Goal: Task Accomplishment & Management: Complete application form

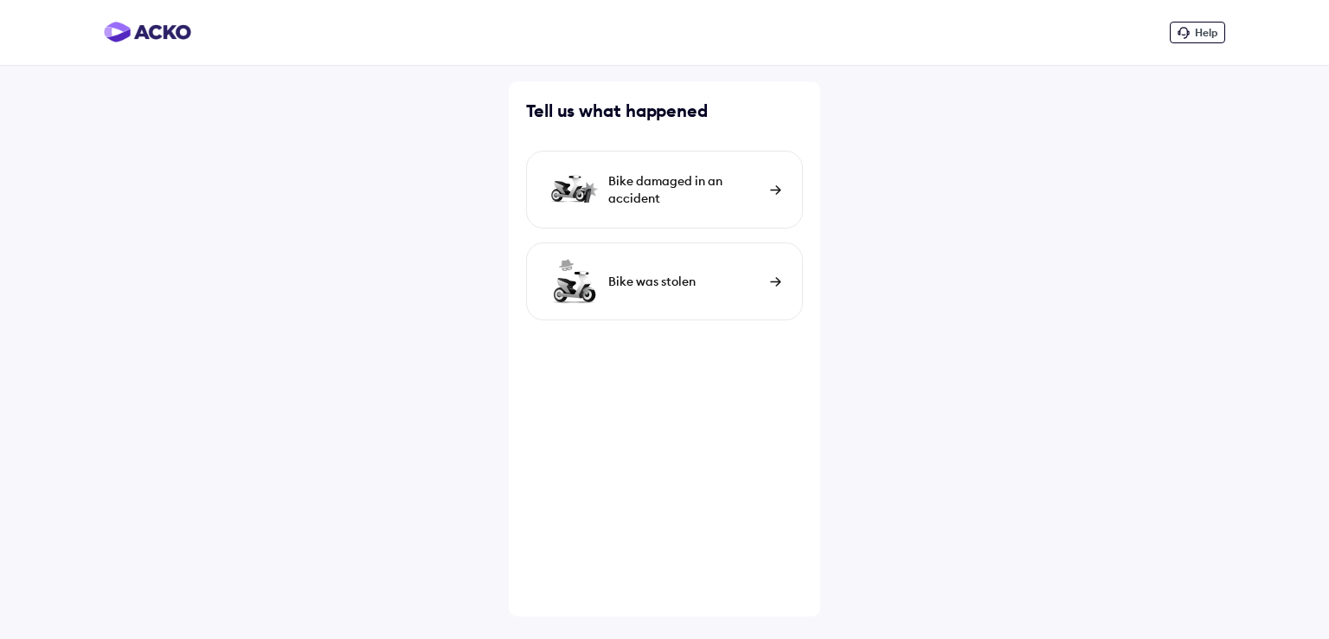
click at [727, 199] on div "Bike damaged in an accident" at bounding box center [684, 189] width 153 height 35
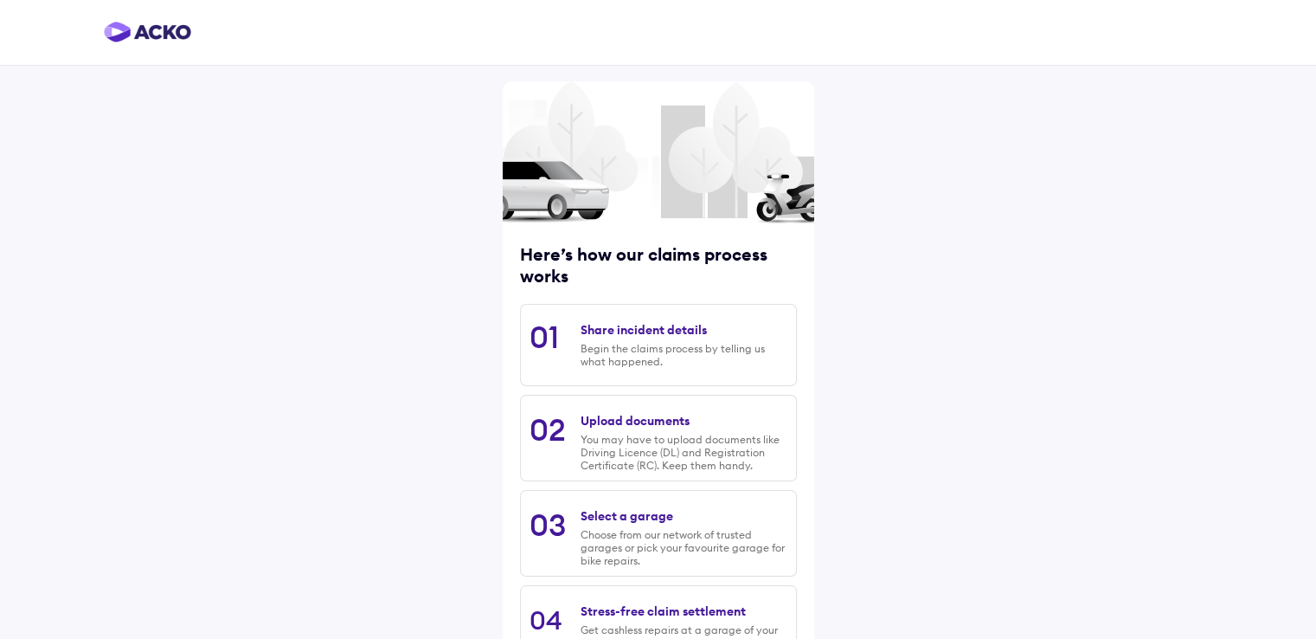
scroll to position [139, 0]
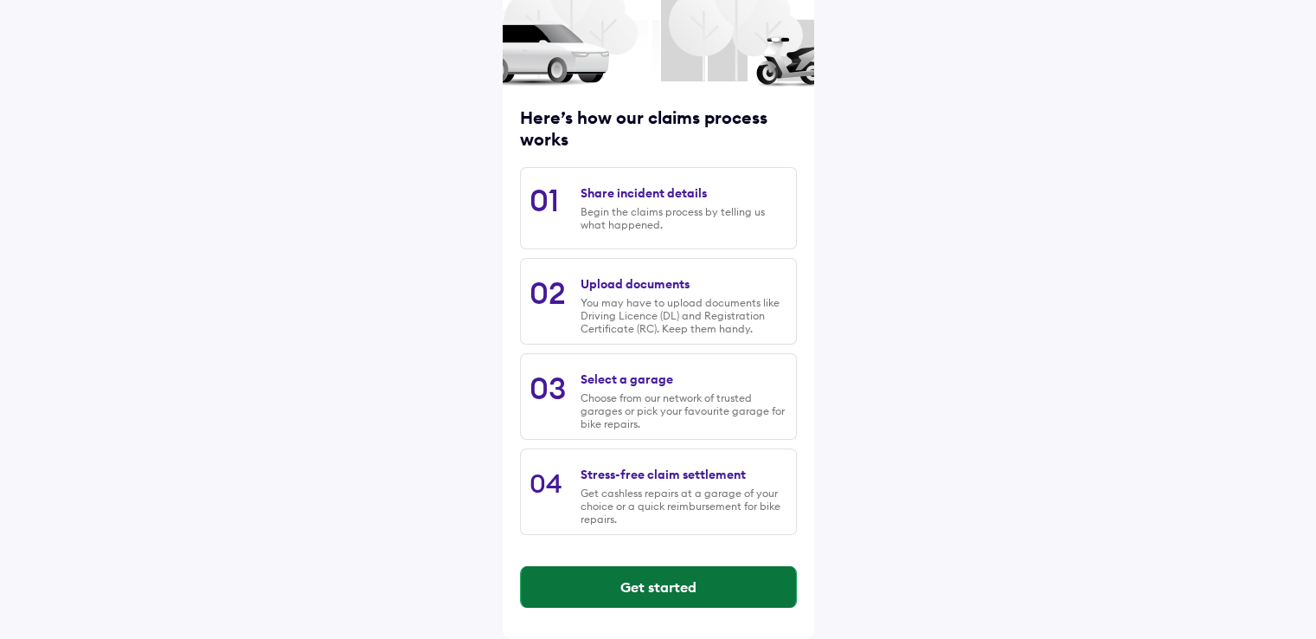
click at [661, 583] on button "Get started" at bounding box center [658, 587] width 275 height 42
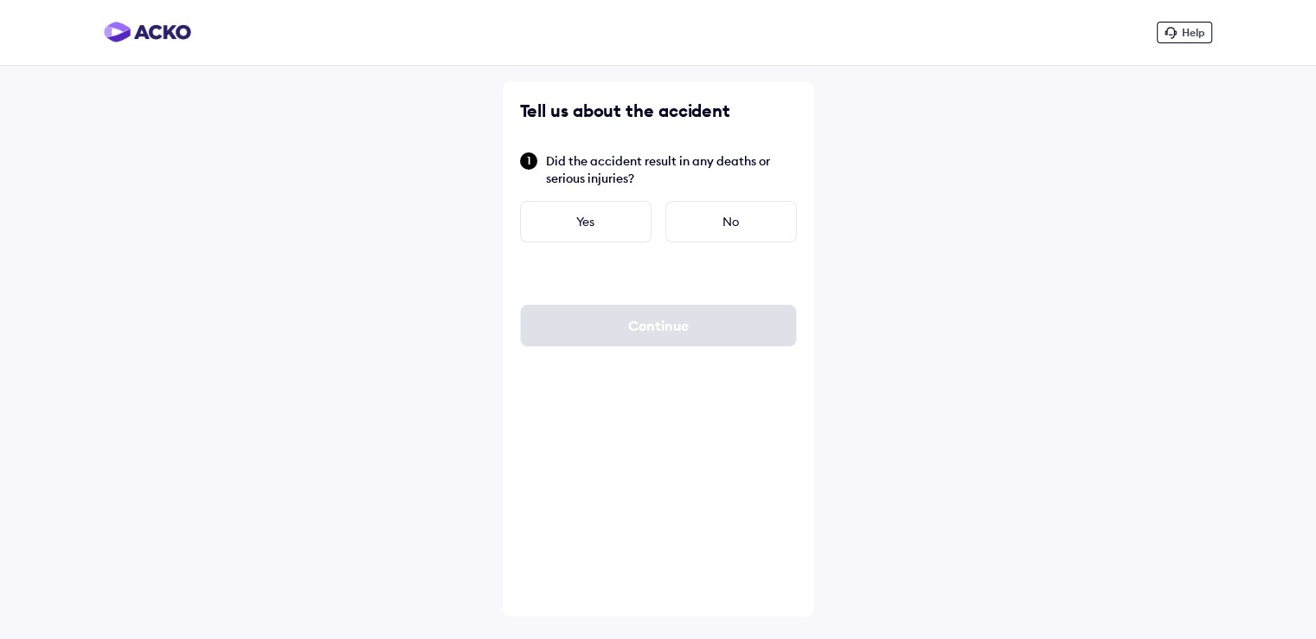
scroll to position [0, 0]
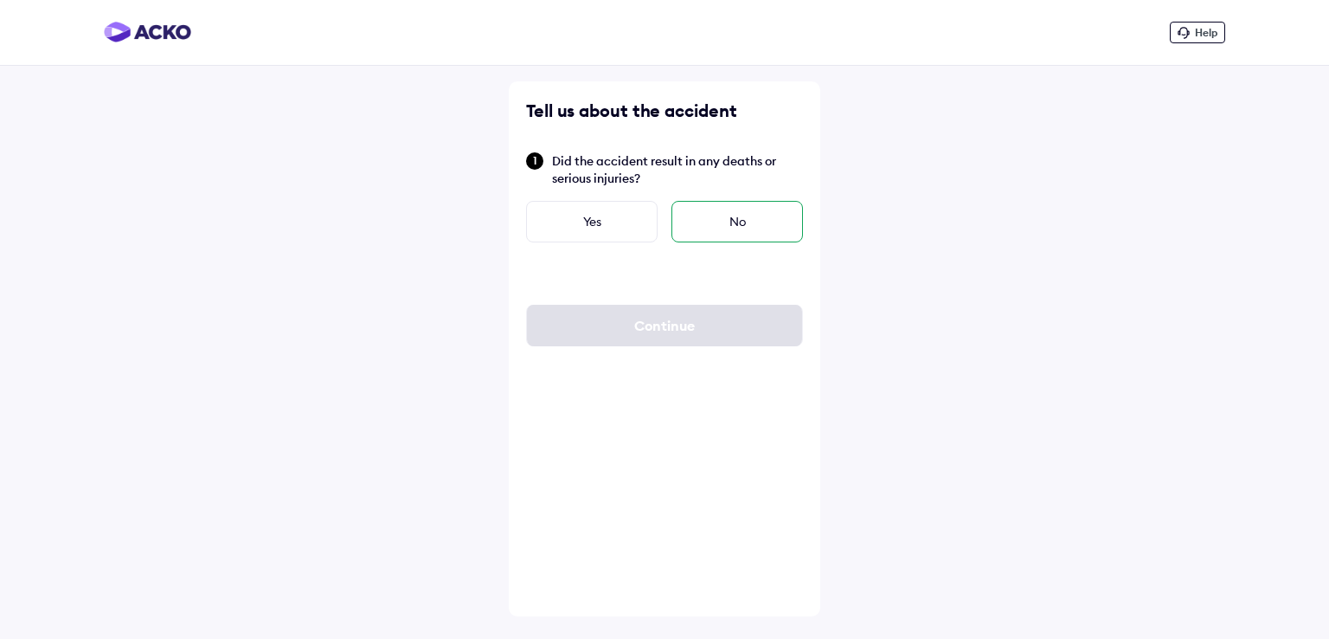
click at [734, 228] on div "No" at bounding box center [738, 222] width 132 height 42
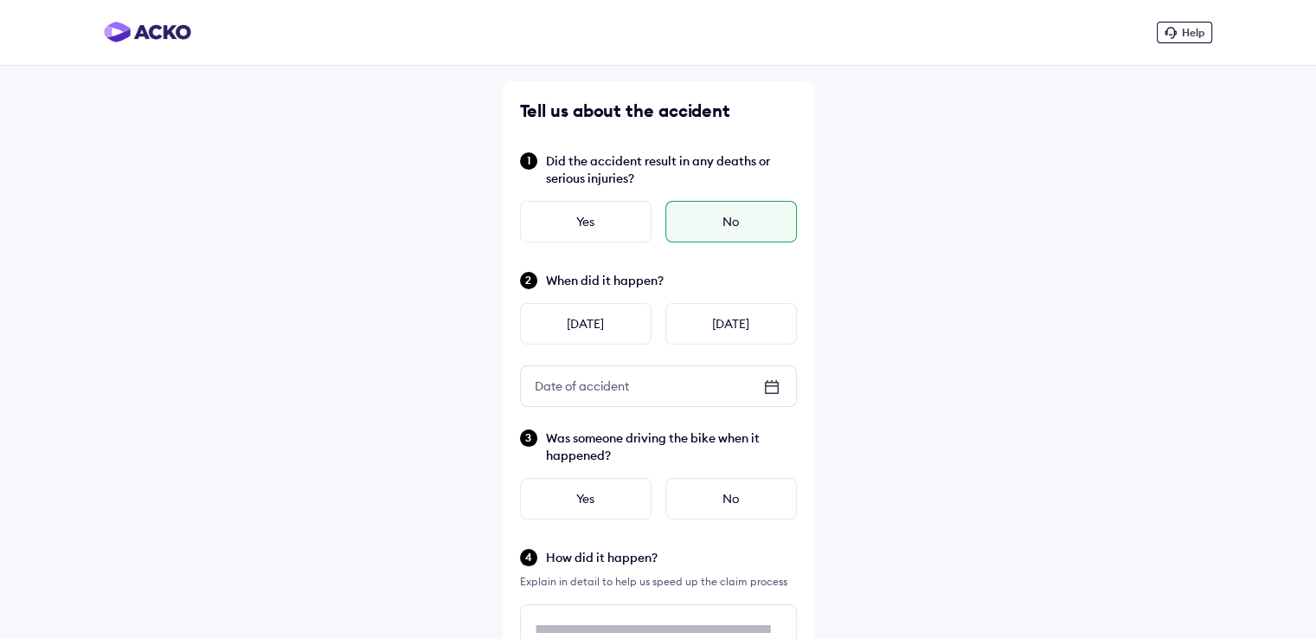
click at [314, 91] on div "Help Tell us about the accident Did the accident result in any deaths or seriou…" at bounding box center [658, 520] width 1316 height 1041
click at [592, 334] on div "[DATE]" at bounding box center [586, 324] width 132 height 42
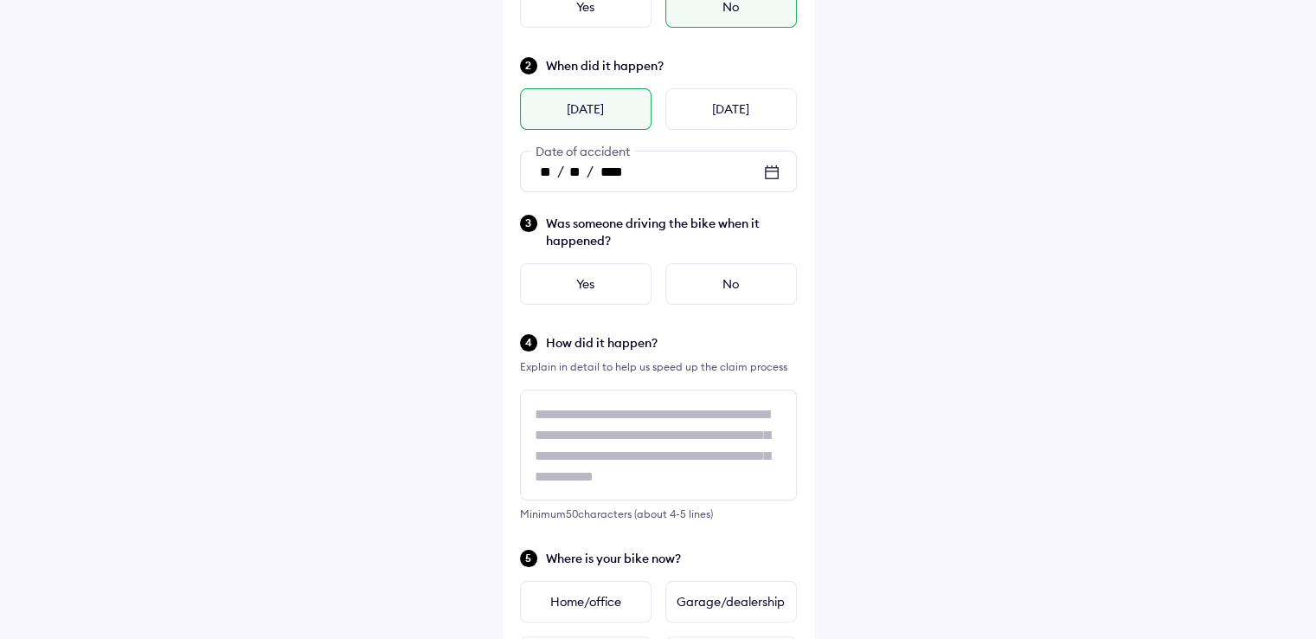
scroll to position [242, 0]
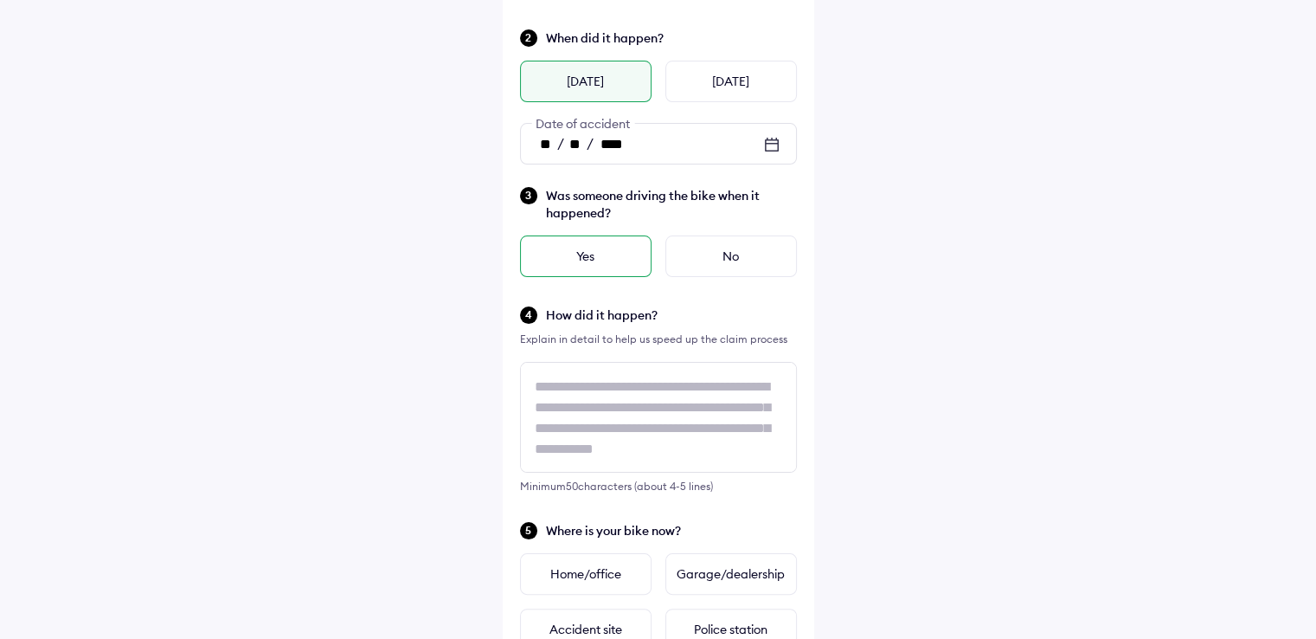
click at [590, 259] on div "Yes" at bounding box center [586, 256] width 132 height 42
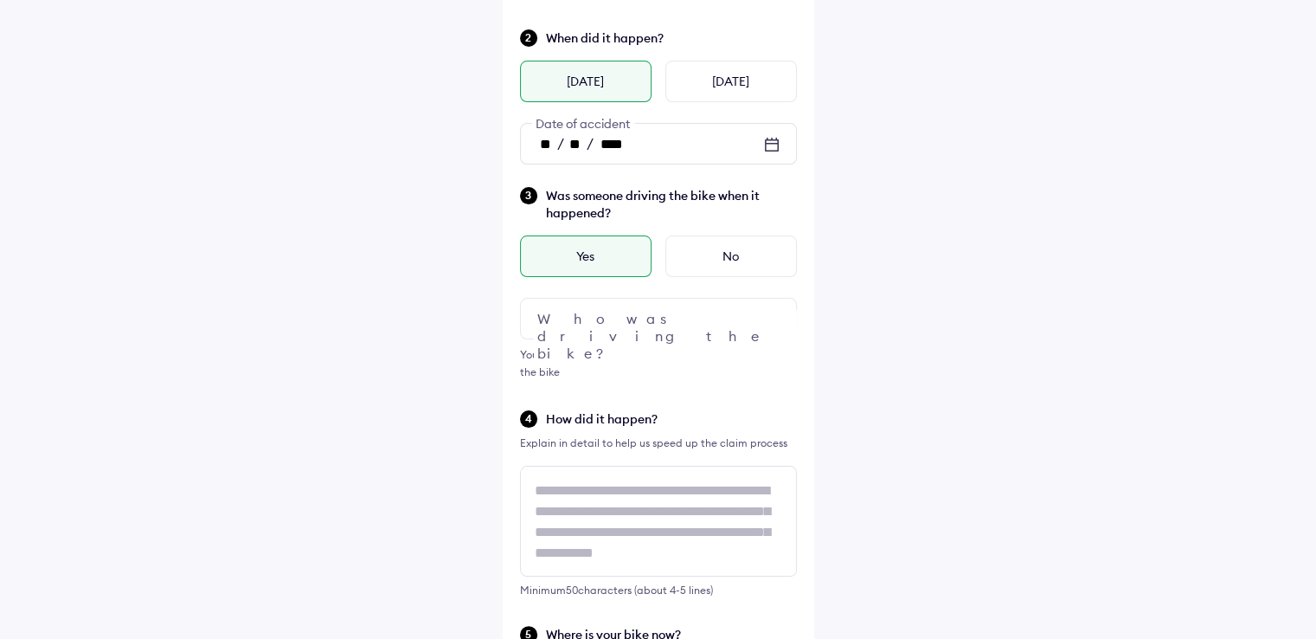
click at [634, 329] on div at bounding box center [658, 319] width 277 height 42
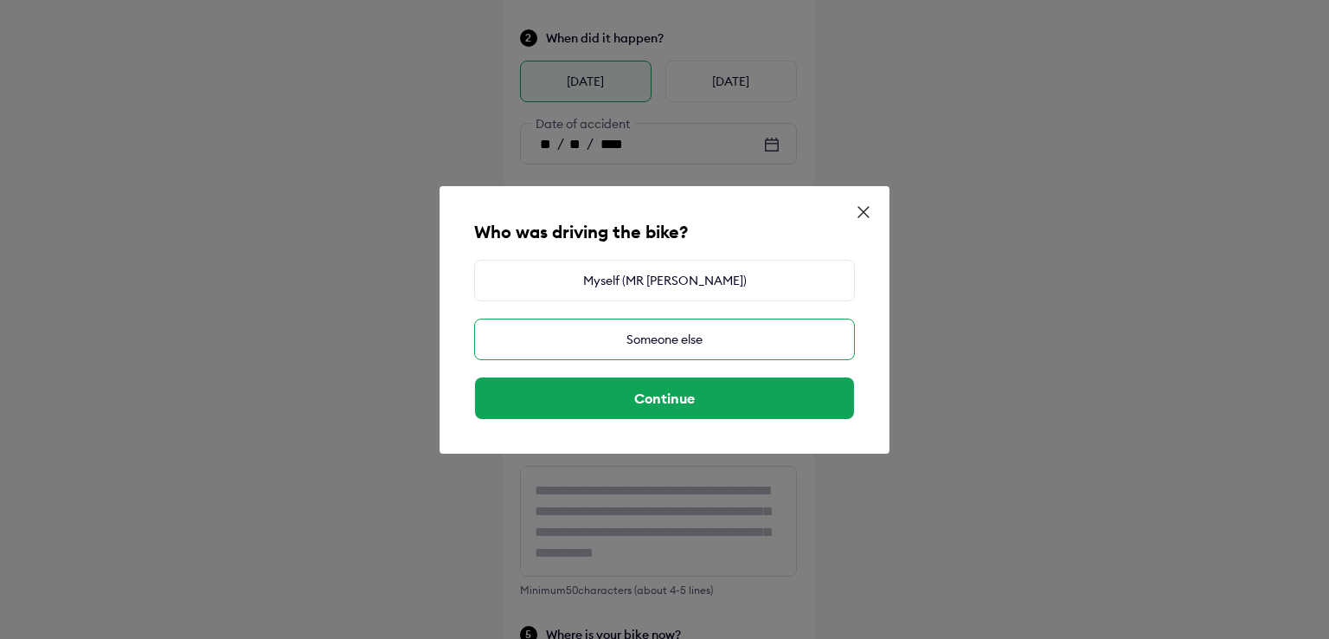
click at [686, 344] on div "Someone else" at bounding box center [664, 340] width 381 height 42
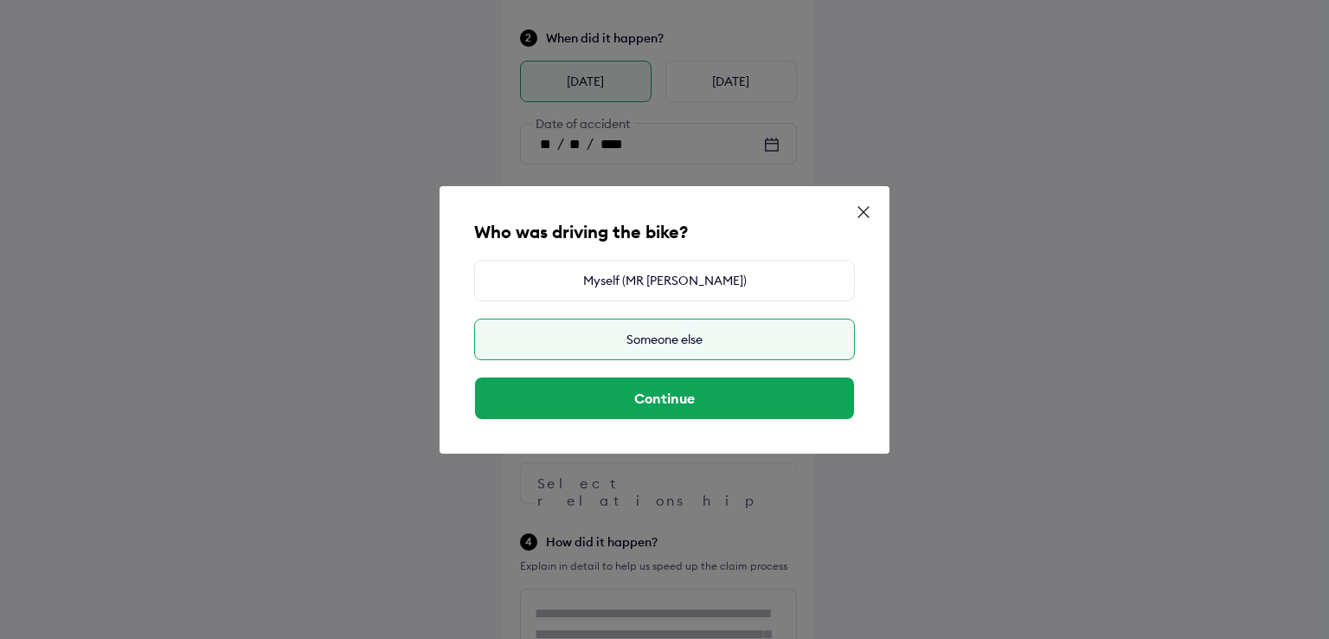
click at [686, 344] on div "Someone else" at bounding box center [664, 340] width 381 height 42
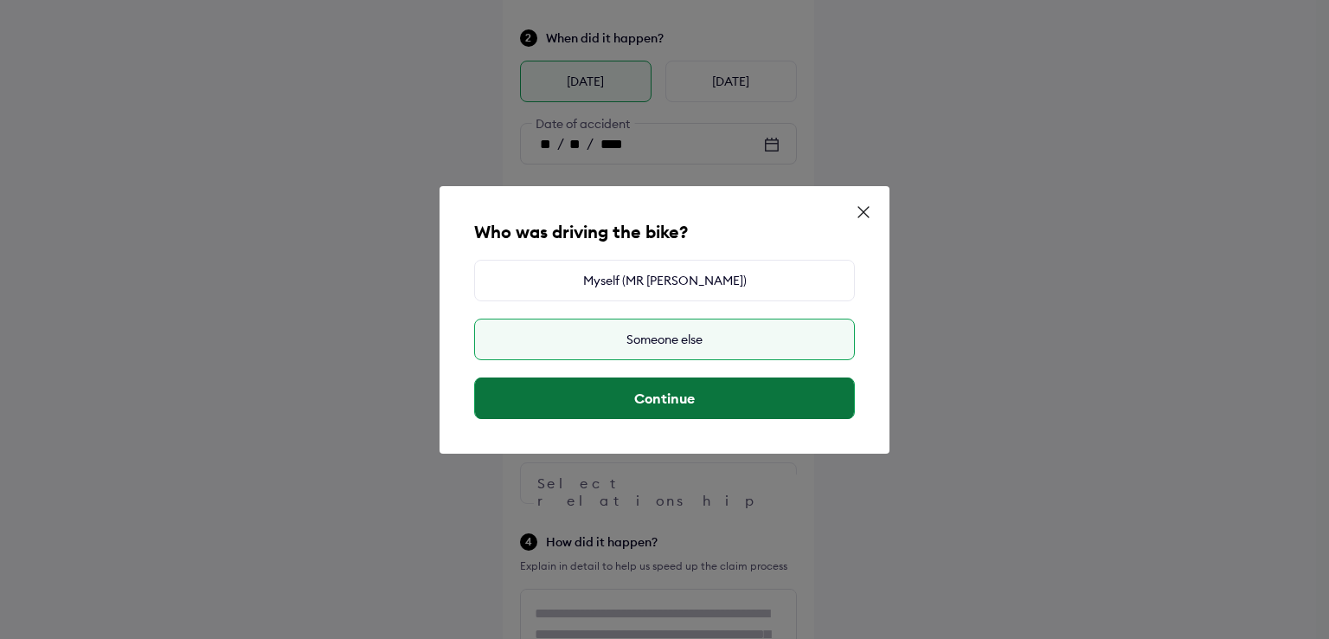
click at [695, 399] on button "Continue" at bounding box center [664, 398] width 379 height 42
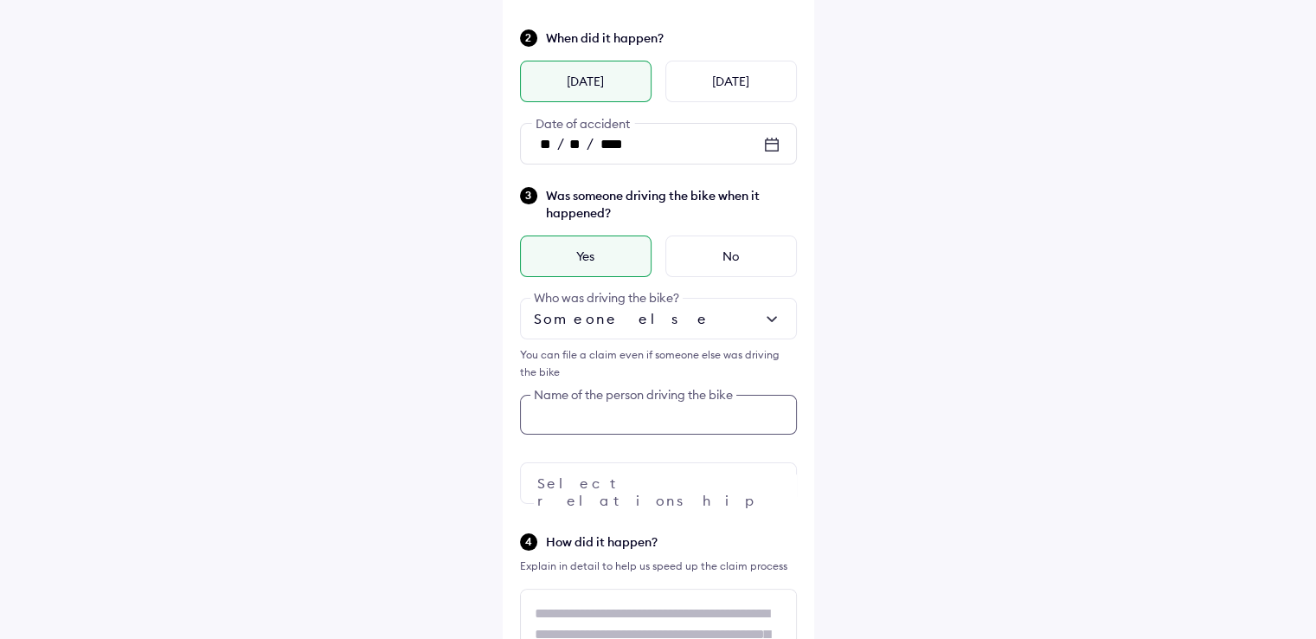
click at [641, 434] on div "Tell us about the accident Did the accident result in any deaths or serious inj…" at bounding box center [659, 432] width 312 height 1187
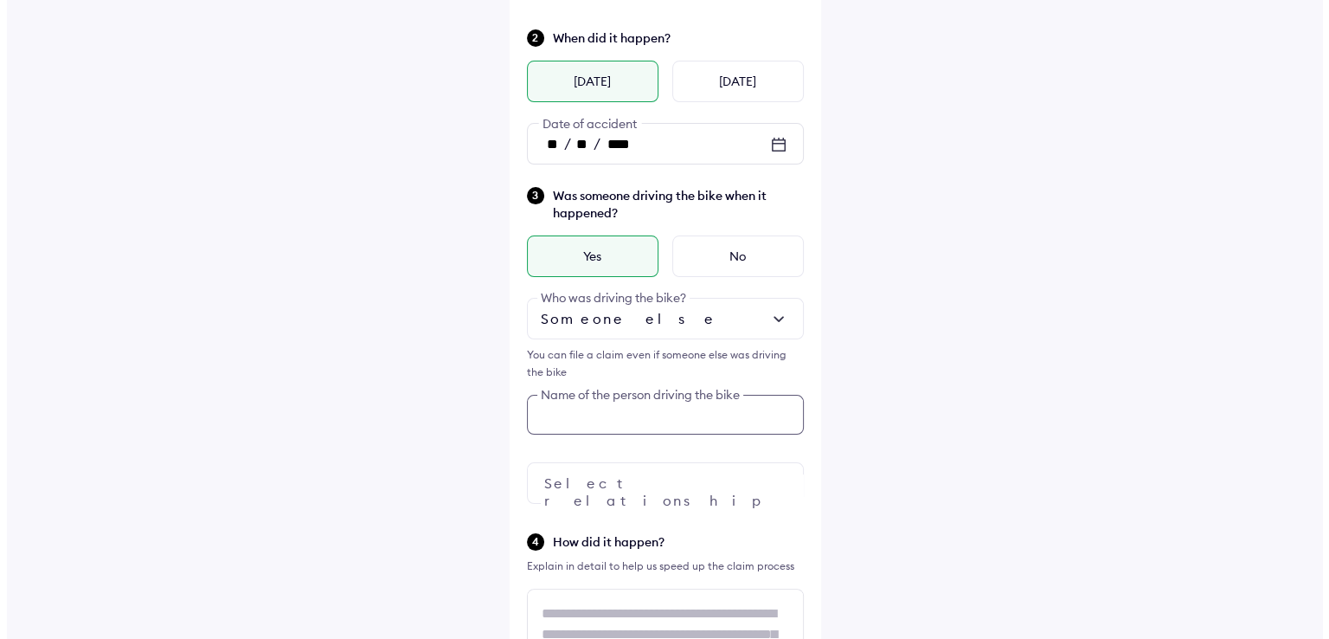
scroll to position [338, 0]
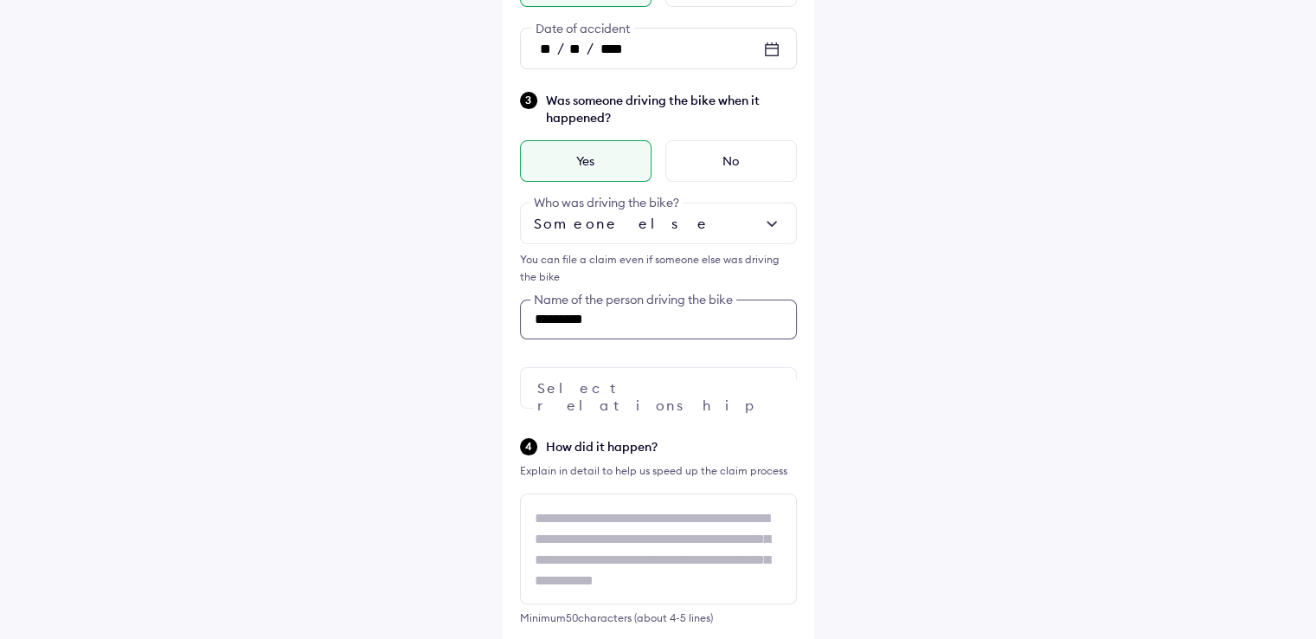
type input "*********"
click at [629, 389] on div at bounding box center [658, 388] width 277 height 42
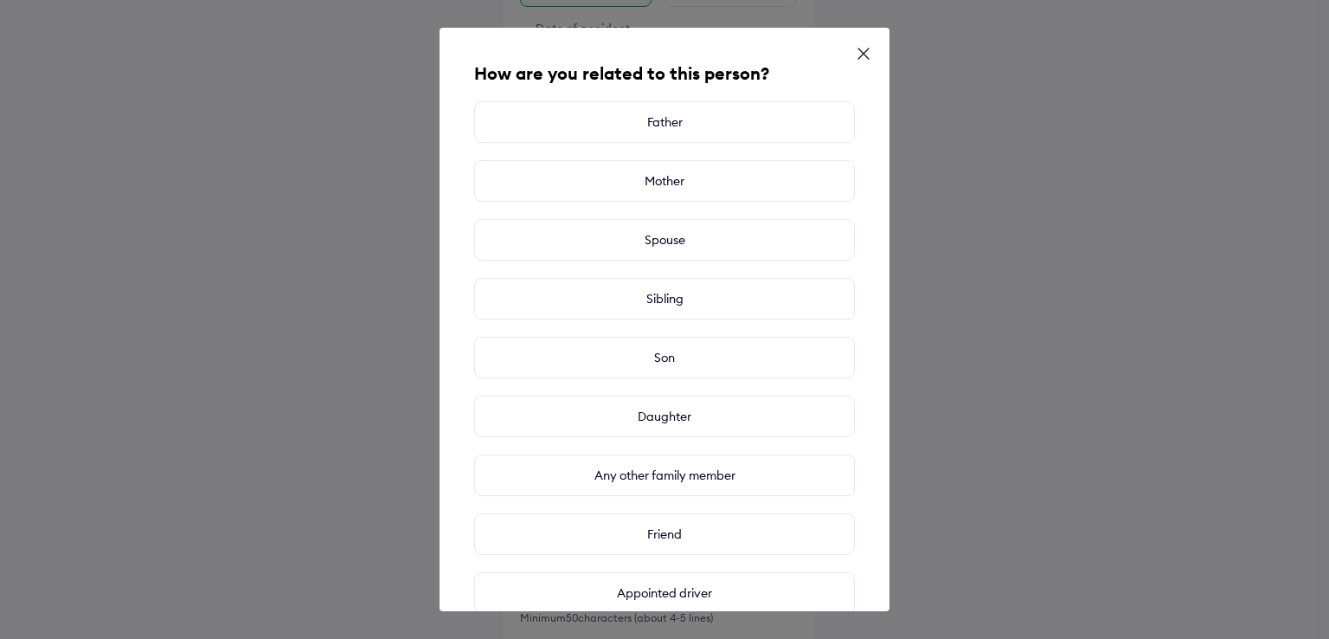
click at [862, 51] on icon at bounding box center [863, 53] width 17 height 17
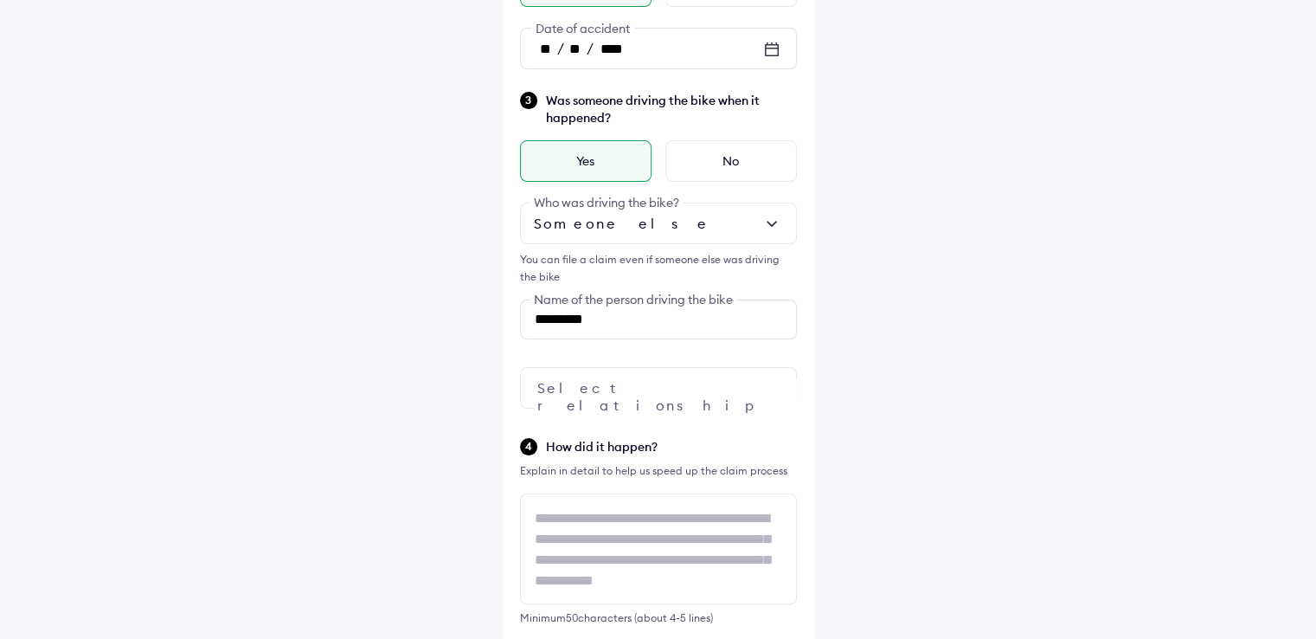
click at [682, 381] on div at bounding box center [658, 388] width 277 height 42
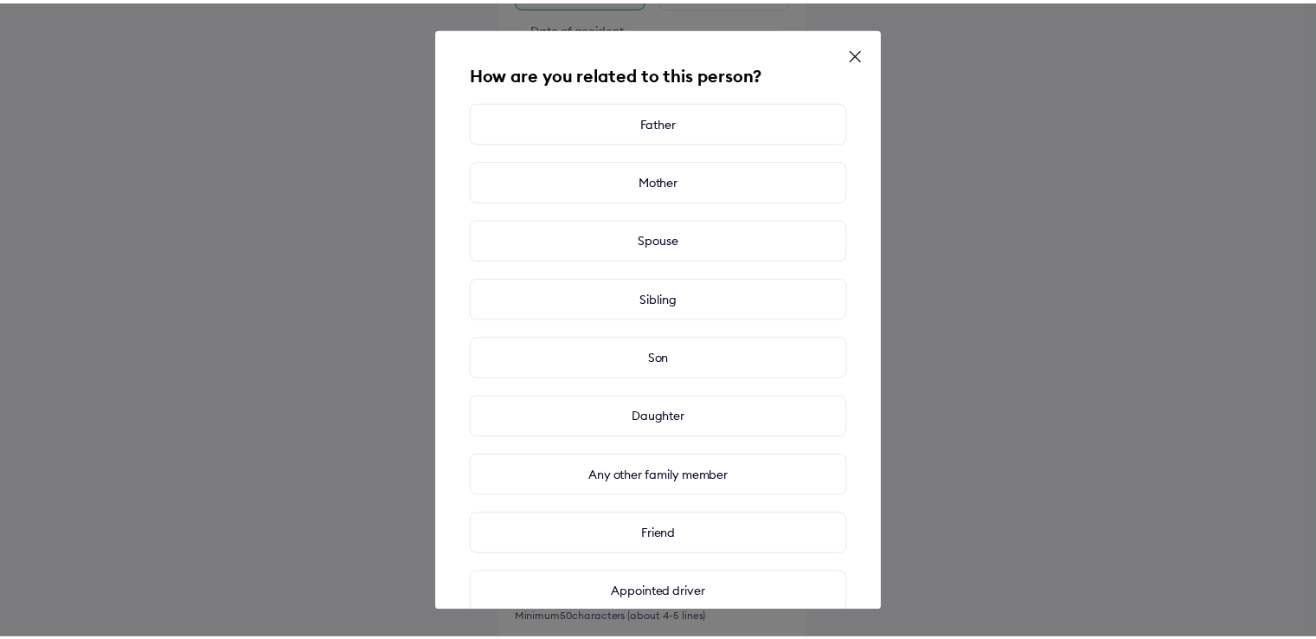
scroll to position [97, 0]
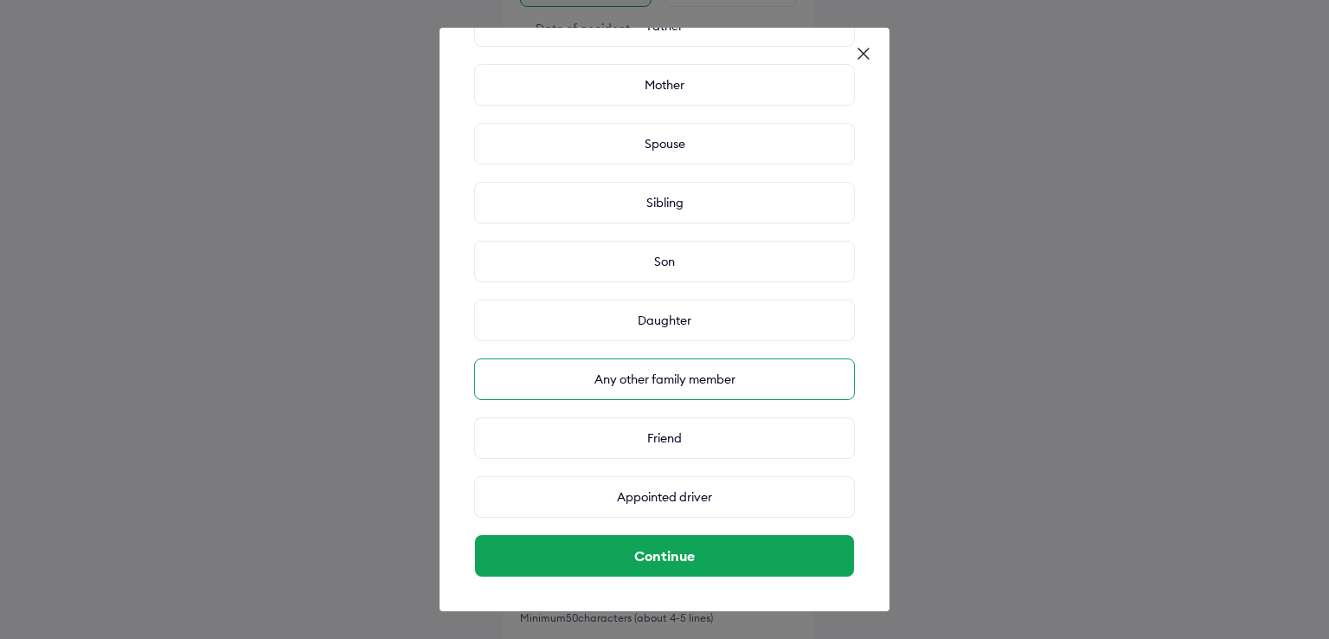
click at [654, 380] on div "Any other family member" at bounding box center [664, 379] width 381 height 42
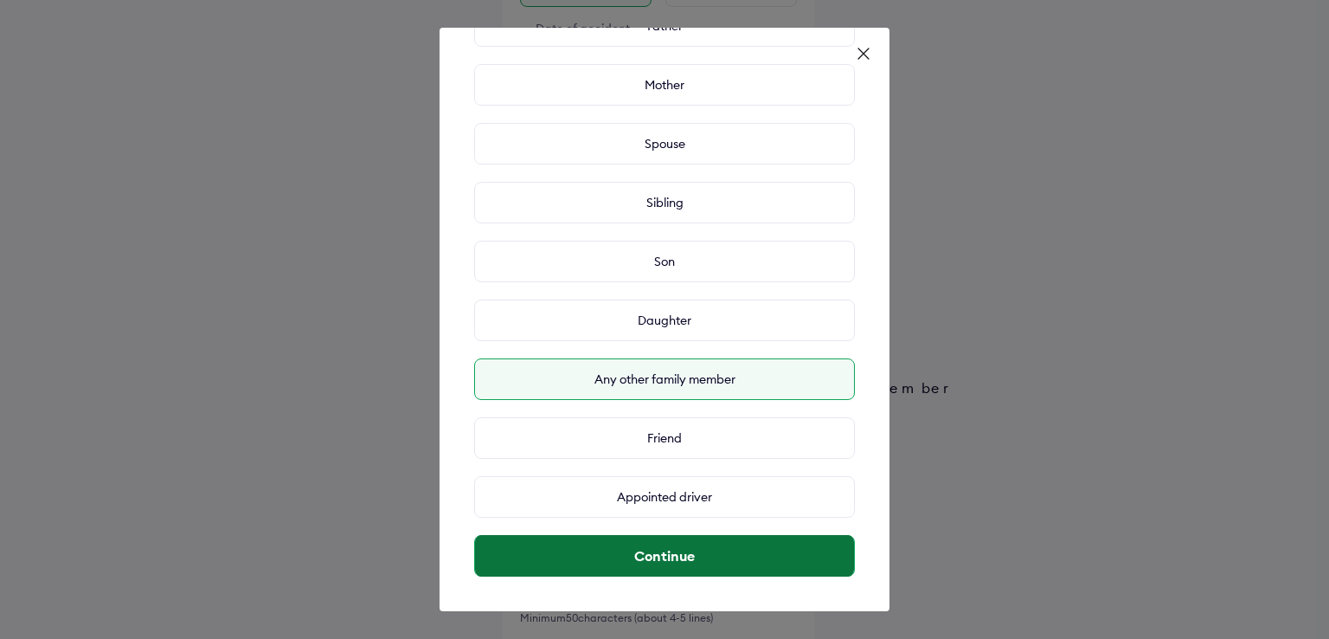
click at [698, 552] on button "Continue" at bounding box center [664, 556] width 379 height 42
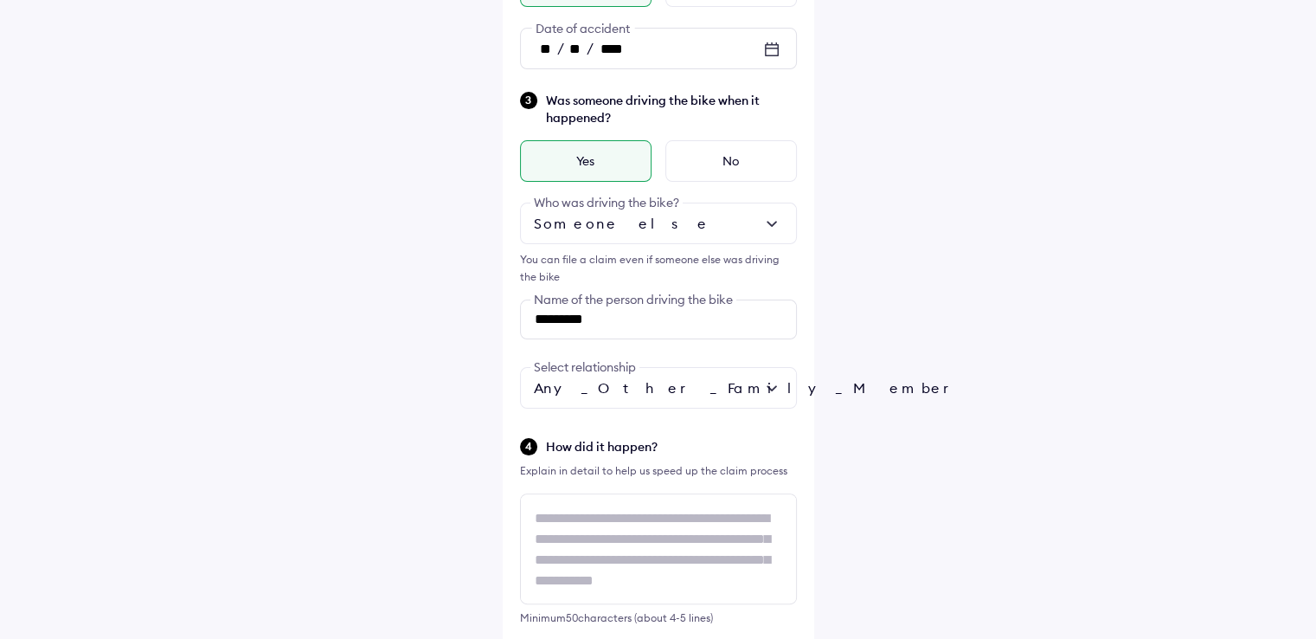
click at [342, 362] on div "Help Tell us about the accident Did the accident result in any deaths or seriou…" at bounding box center [658, 296] width 1316 height 1268
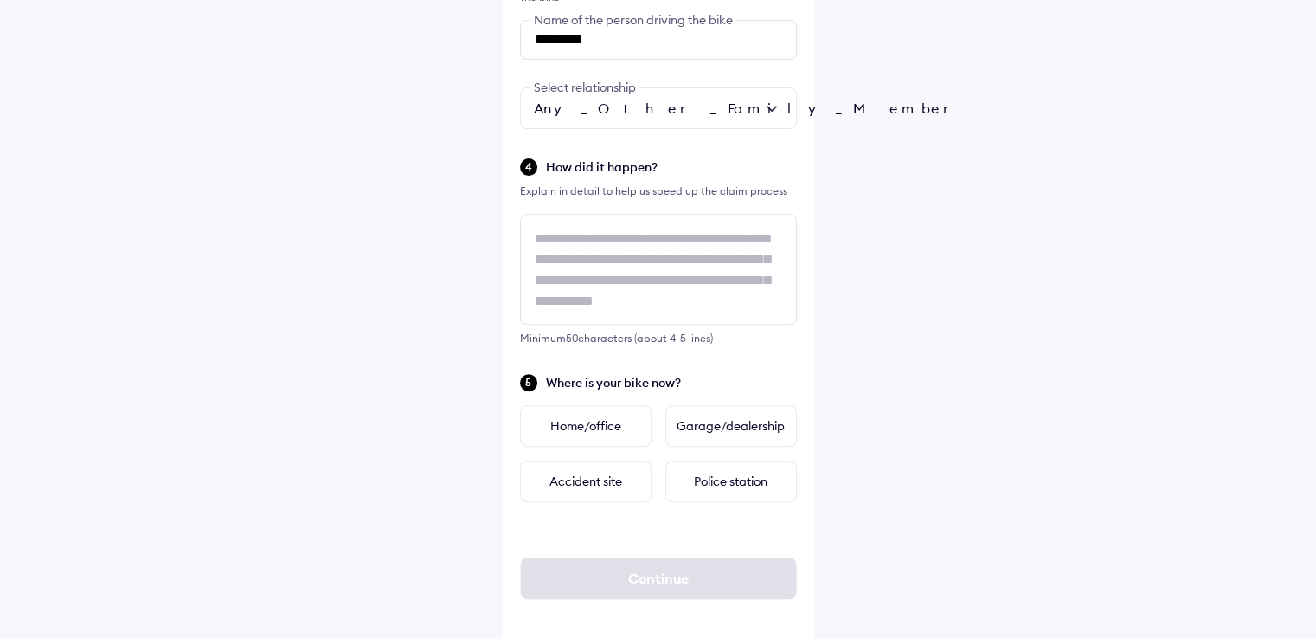
scroll to position [629, 0]
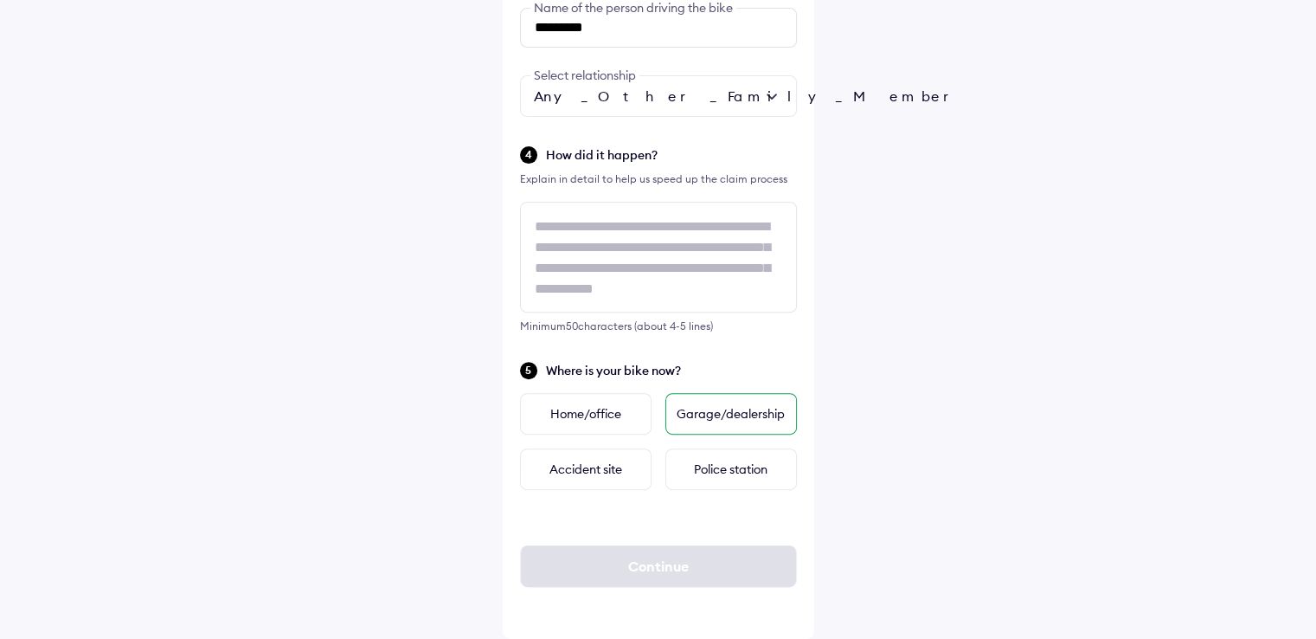
click at [758, 408] on div "Garage/dealership" at bounding box center [732, 414] width 132 height 42
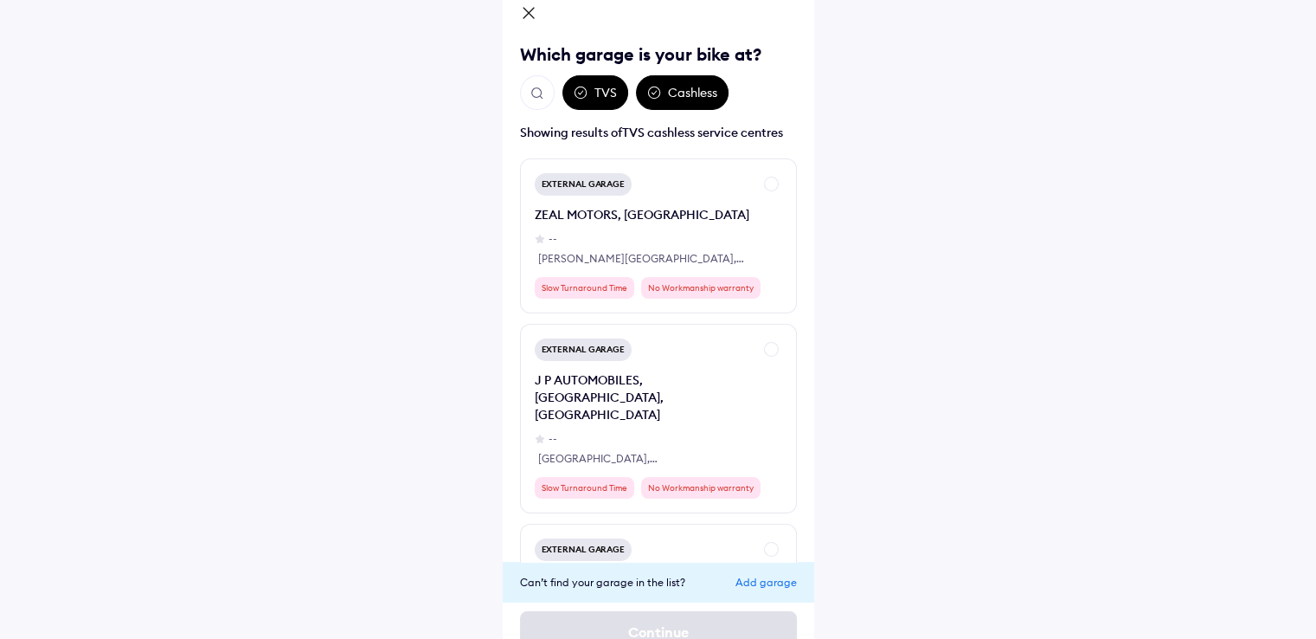
scroll to position [126, 0]
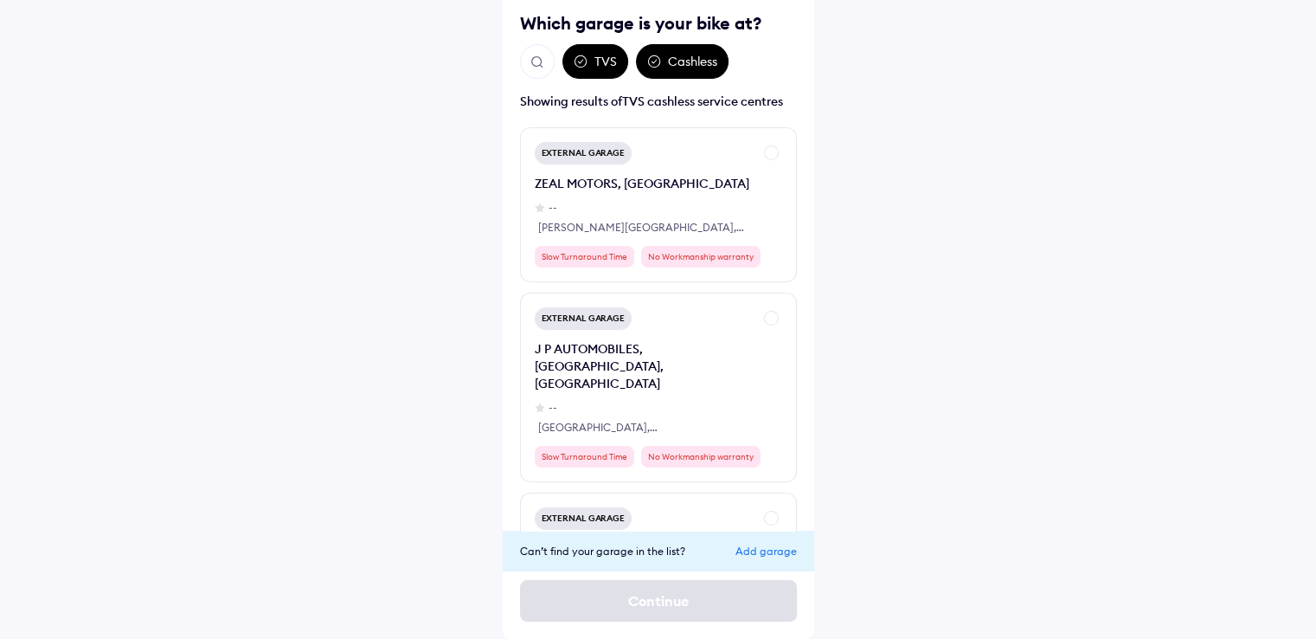
click at [764, 558] on div "Can’t find your garage in the list? Add garage" at bounding box center [659, 551] width 312 height 41
click at [764, 549] on div "Add garage" at bounding box center [766, 550] width 61 height 13
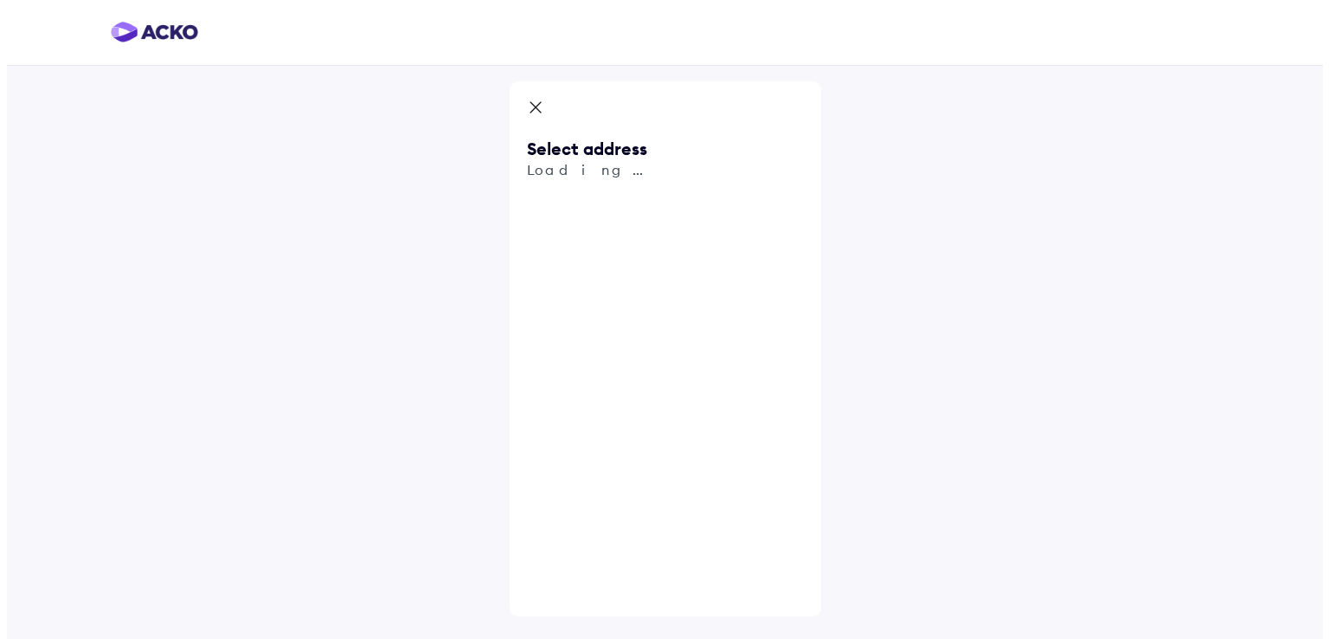
scroll to position [0, 0]
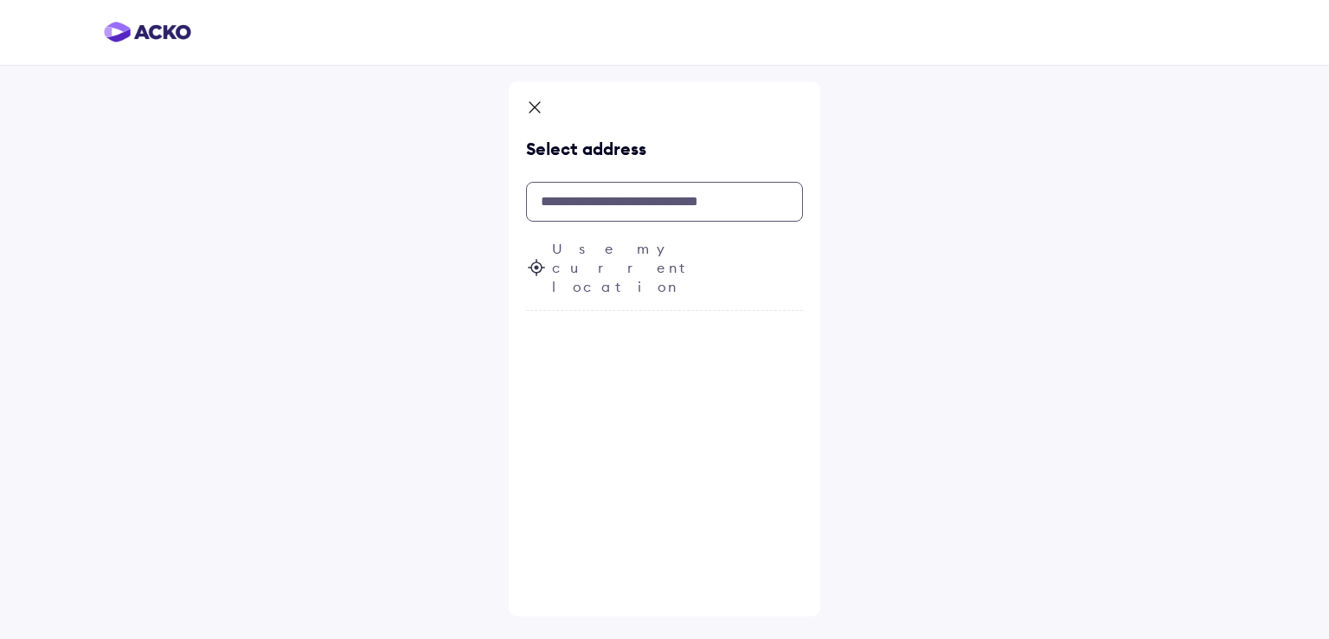
click at [589, 205] on input "text" at bounding box center [664, 202] width 277 height 40
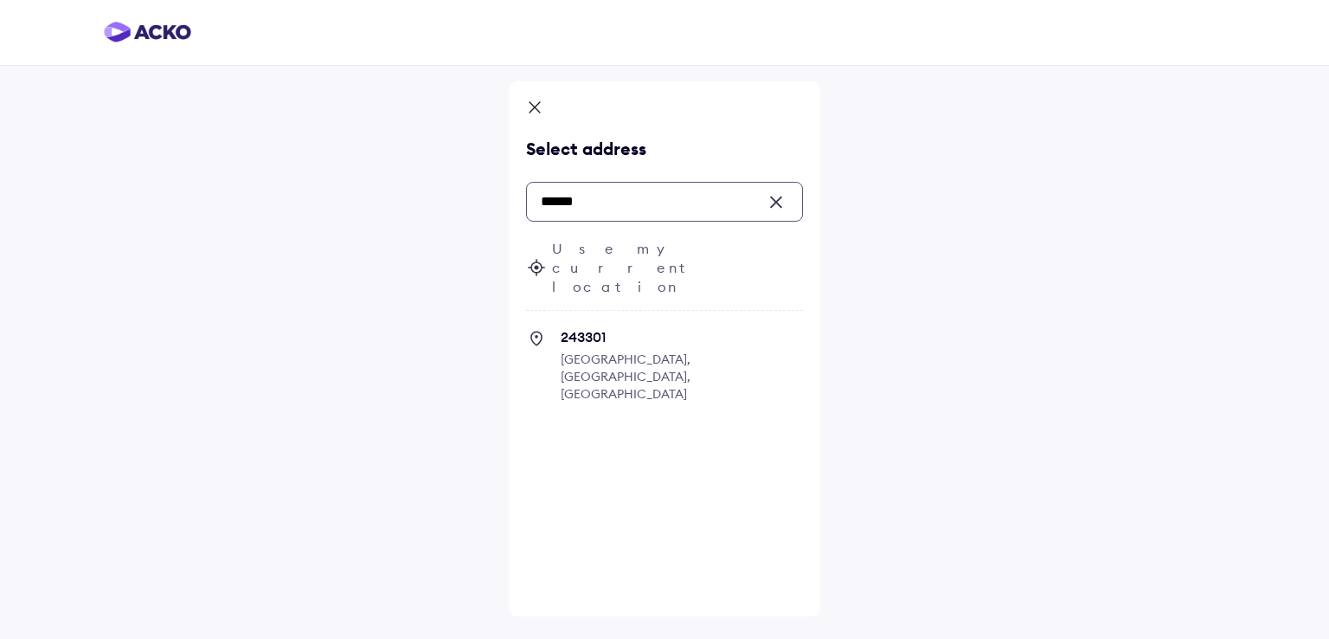
click at [646, 328] on span "243301 [GEOGRAPHIC_DATA], [GEOGRAPHIC_DATA], [GEOGRAPHIC_DATA]" at bounding box center [682, 373] width 242 height 91
type input "******"
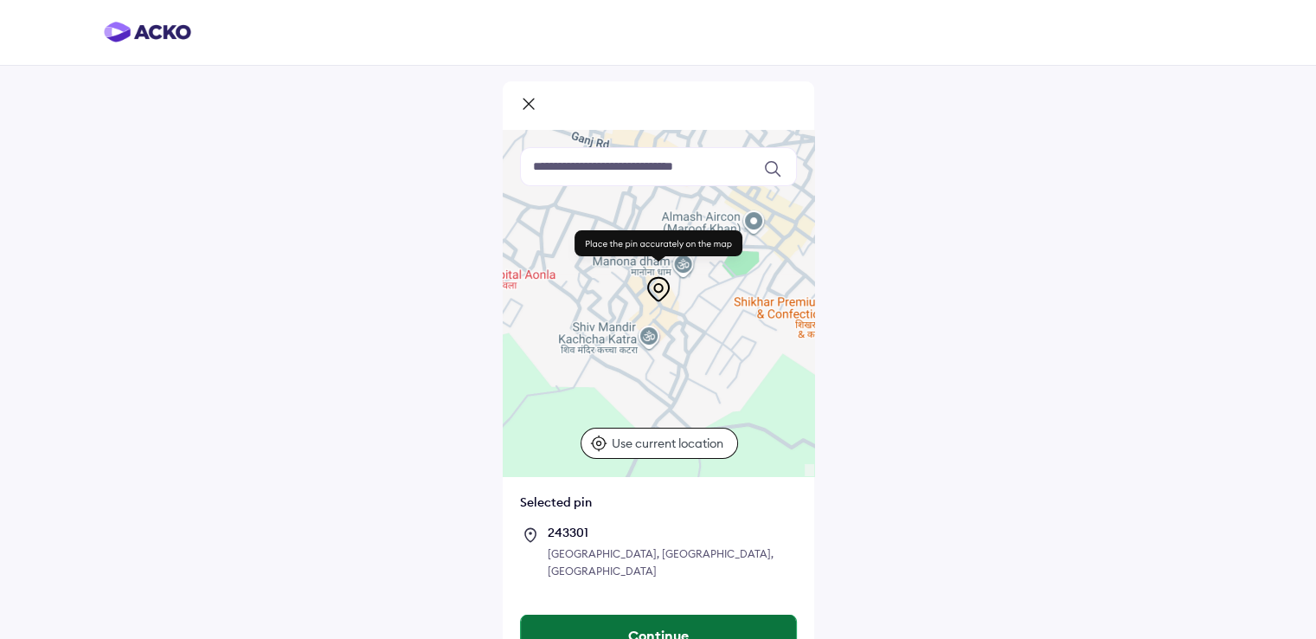
click at [706, 615] on button "Continue" at bounding box center [658, 636] width 275 height 42
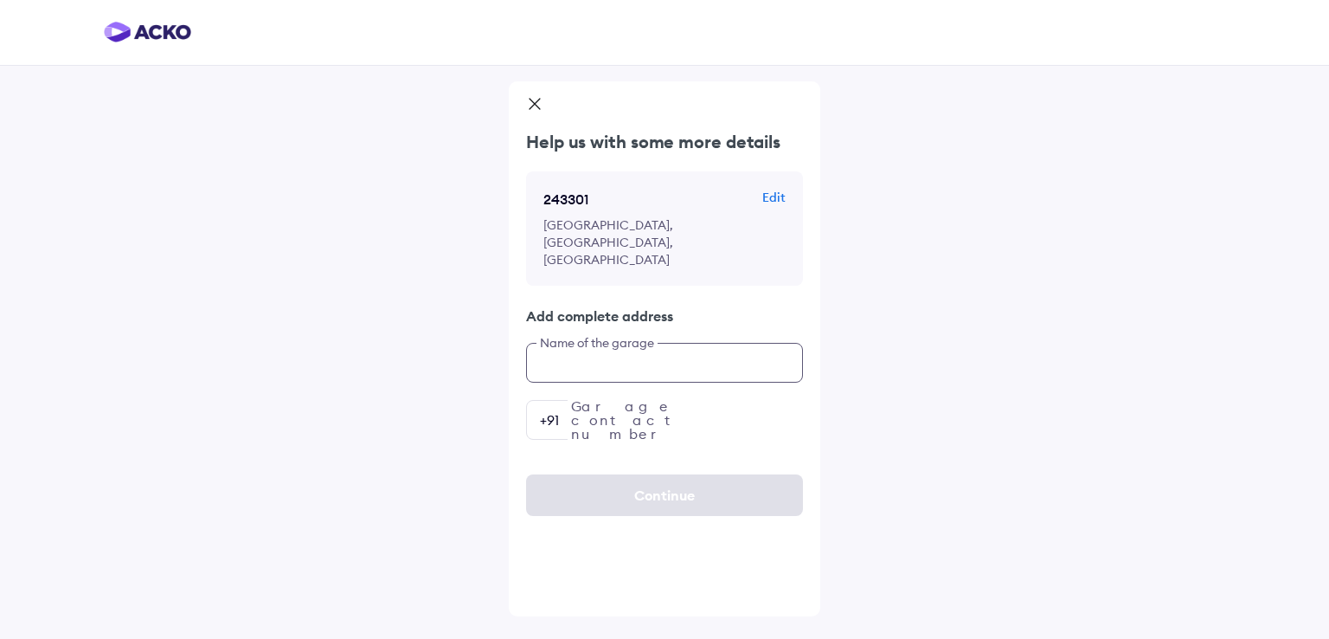
click at [675, 343] on input "text" at bounding box center [664, 363] width 277 height 40
type input "**********"
click at [671, 400] on input "number" at bounding box center [664, 420] width 277 height 40
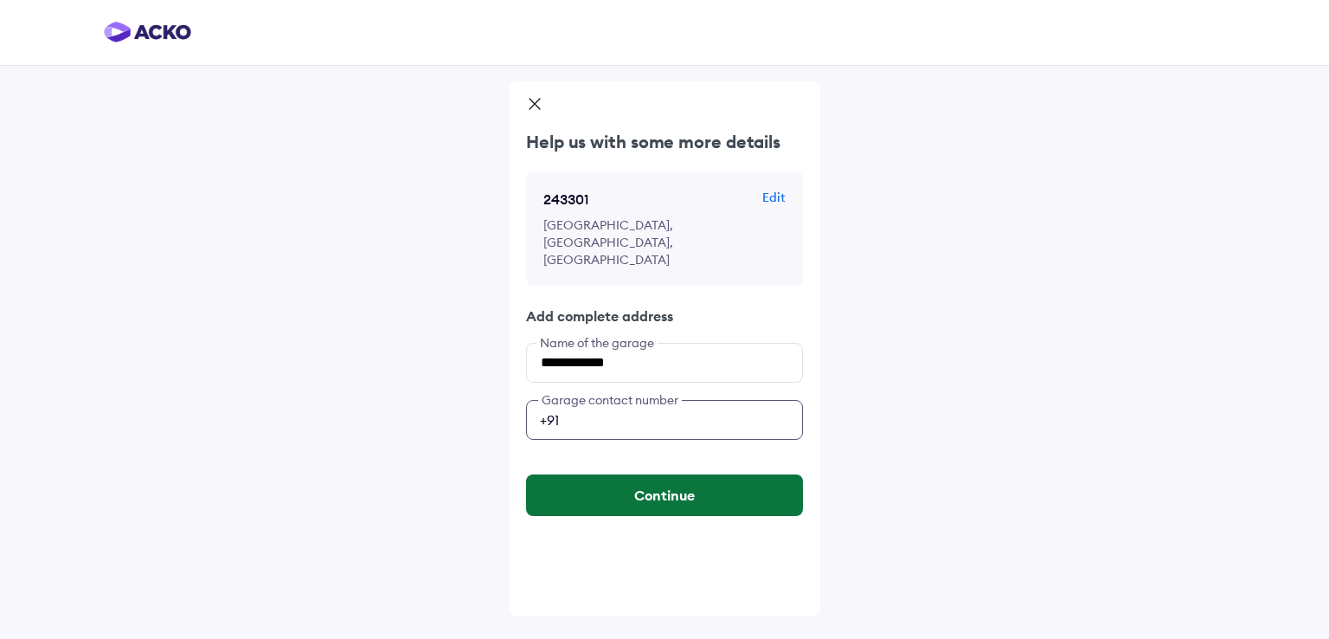
type input "**********"
click at [682, 474] on button "Continue" at bounding box center [664, 495] width 277 height 42
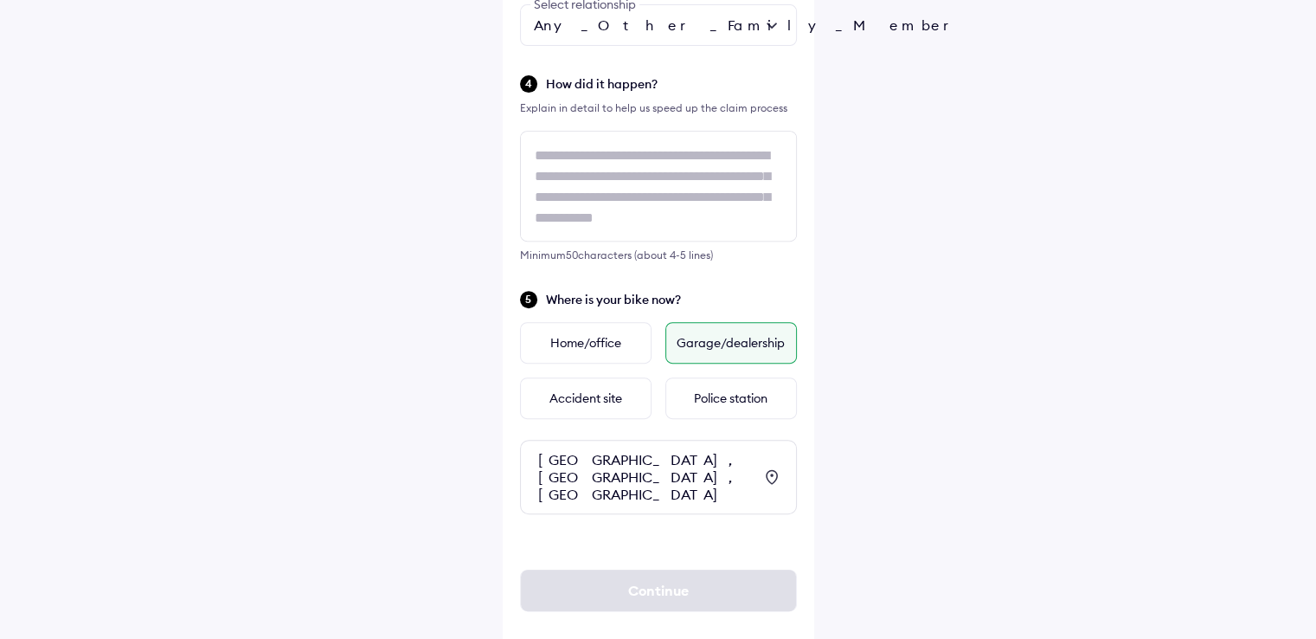
scroll to position [706, 0]
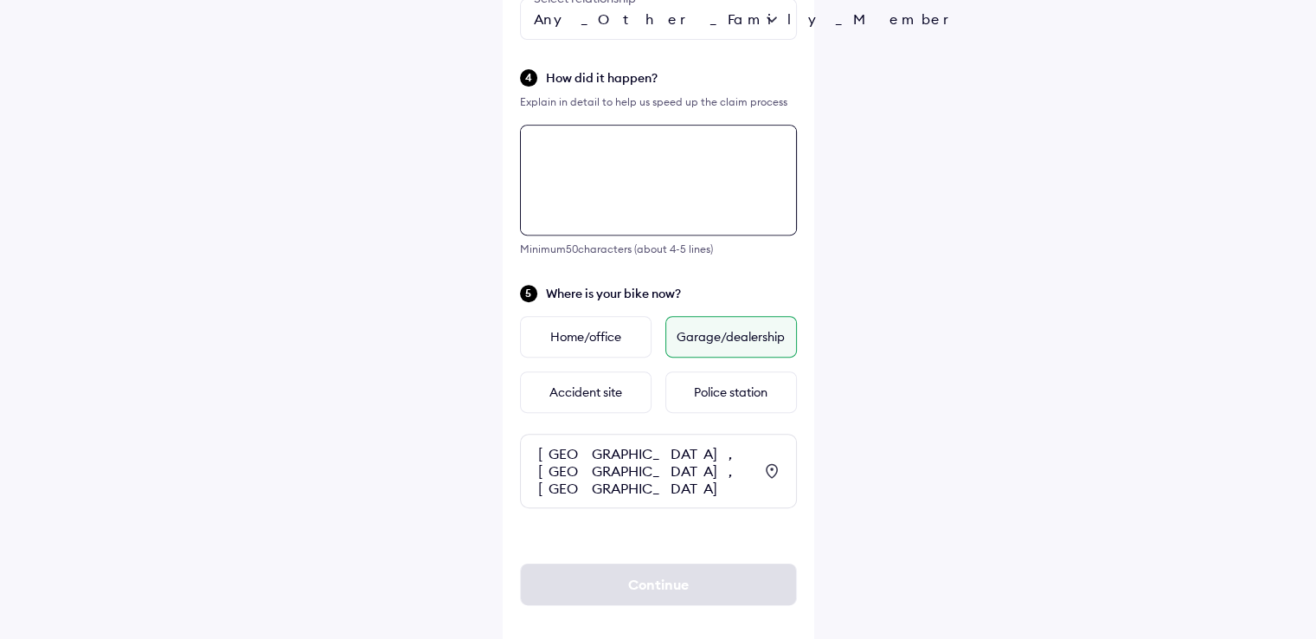
click at [635, 163] on textarea at bounding box center [658, 180] width 277 height 111
